Goal: Task Accomplishment & Management: Manage account settings

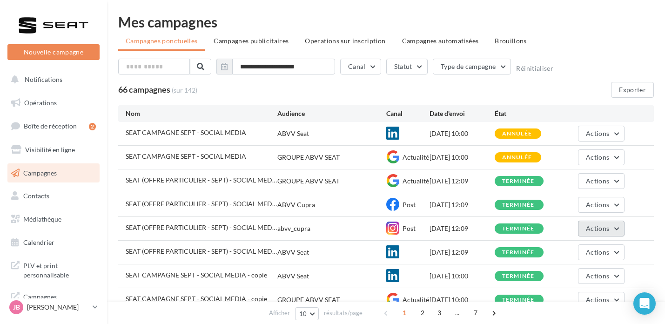
click at [597, 233] on button "Actions" at bounding box center [601, 229] width 47 height 16
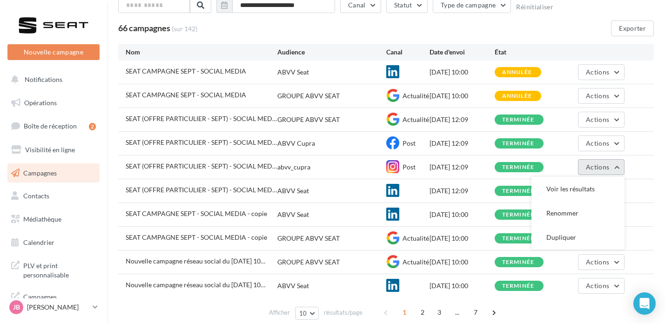
scroll to position [61, 0]
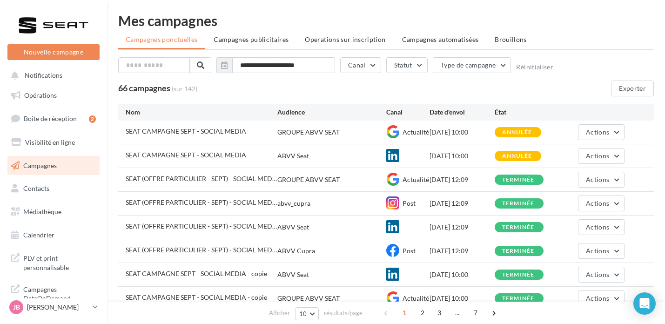
scroll to position [2, 0]
click at [87, 307] on p "[PERSON_NAME]" at bounding box center [58, 307] width 62 height 9
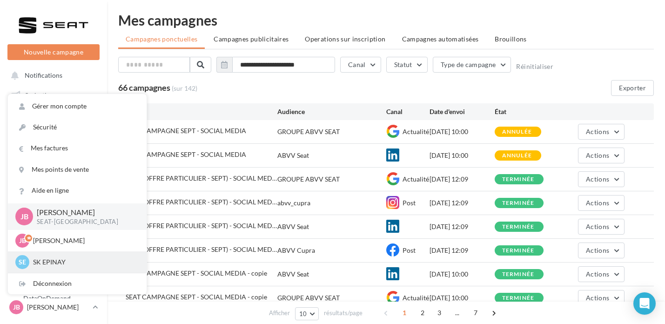
click at [87, 263] on p "SK EPINAY" at bounding box center [84, 261] width 102 height 9
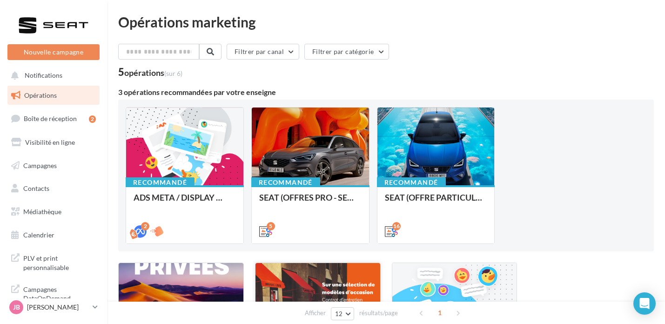
scroll to position [158, 0]
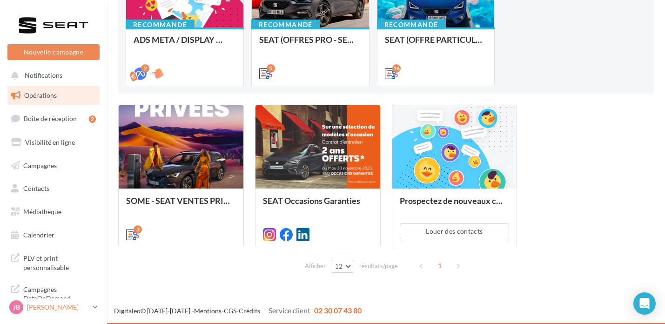
click at [67, 312] on p "[PERSON_NAME]" at bounding box center [58, 307] width 62 height 9
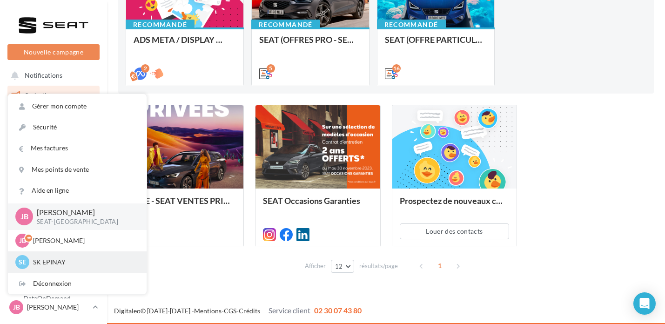
click at [62, 262] on p "SK EPINAY" at bounding box center [84, 261] width 102 height 9
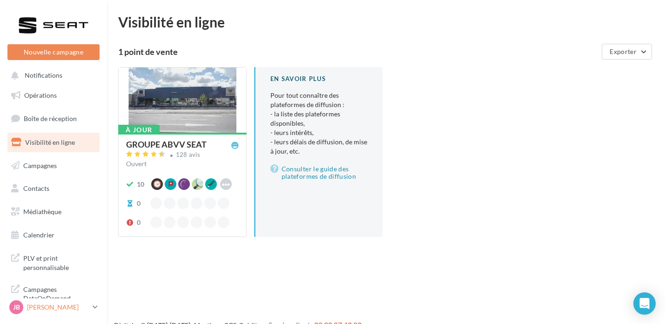
click at [70, 307] on p "[PERSON_NAME]" at bounding box center [58, 307] width 62 height 9
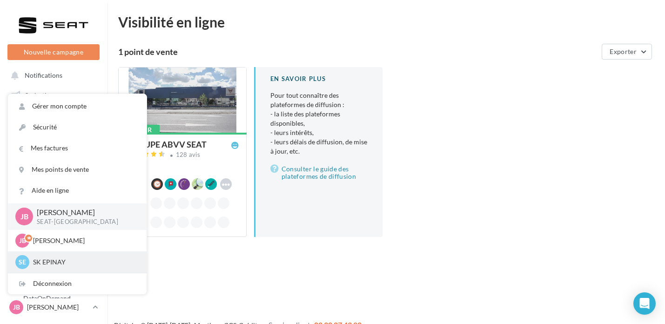
click at [91, 271] on div "SE SK EPINAY sk-epin-bou" at bounding box center [77, 261] width 139 height 21
click at [67, 262] on p "SK EPINAY" at bounding box center [84, 261] width 102 height 9
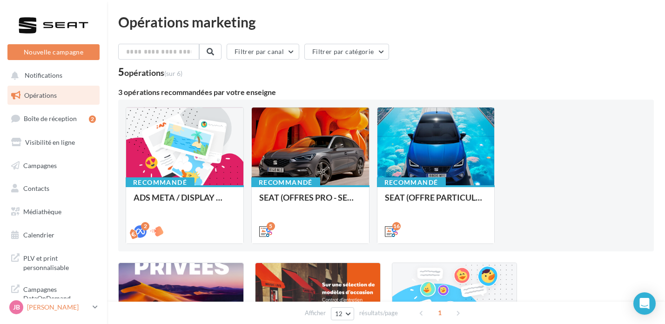
click at [40, 305] on p "[PERSON_NAME]" at bounding box center [58, 307] width 62 height 9
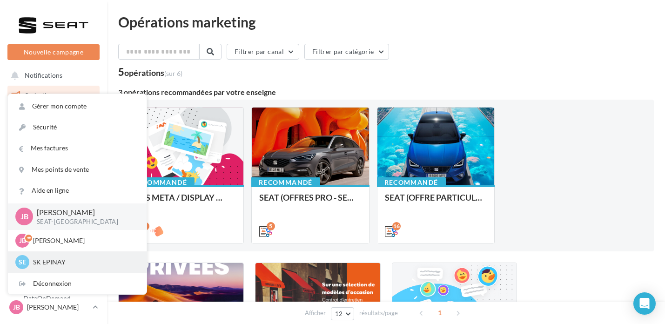
click at [17, 256] on div "SE" at bounding box center [22, 262] width 14 height 14
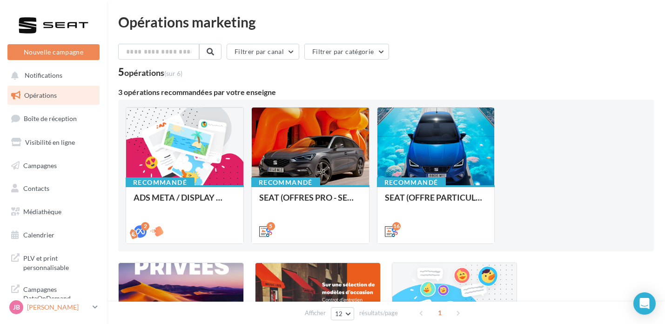
click at [31, 315] on link "JB [PERSON_NAME] SEAT-[GEOGRAPHIC_DATA]" at bounding box center [53, 307] width 92 height 18
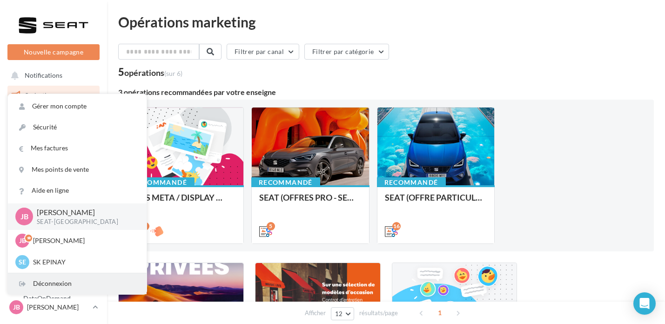
click at [36, 281] on div "Déconnexion" at bounding box center [77, 283] width 139 height 21
